Goal: Transaction & Acquisition: Purchase product/service

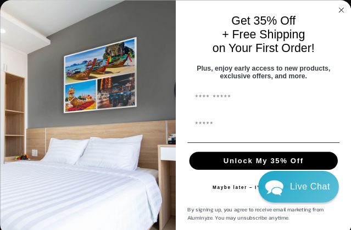
click at [340, 8] on circle "Close dialog" at bounding box center [341, 10] width 10 height 10
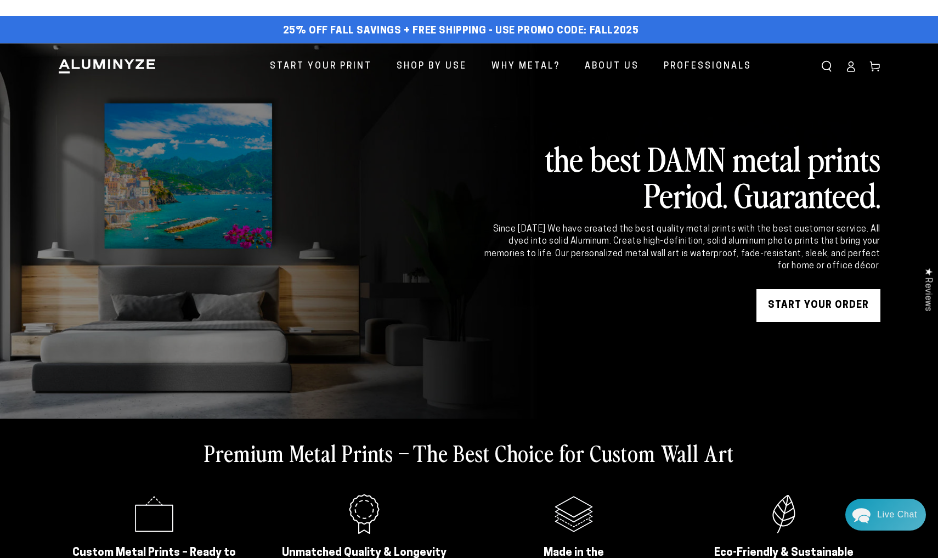
click at [350, 230] on link "START YOUR Order" at bounding box center [819, 305] width 124 height 33
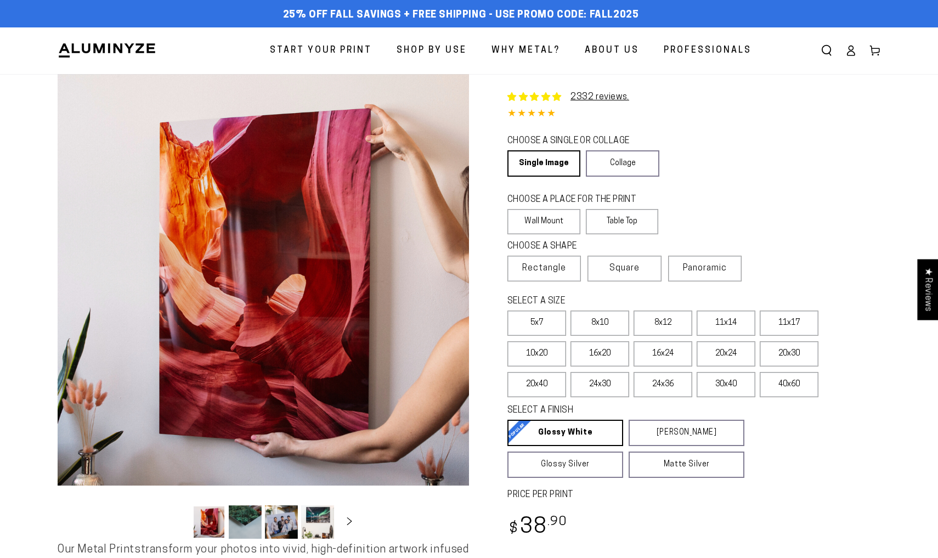
select select "**********"
click at [593, 360] on label "16x20" at bounding box center [600, 353] width 59 height 25
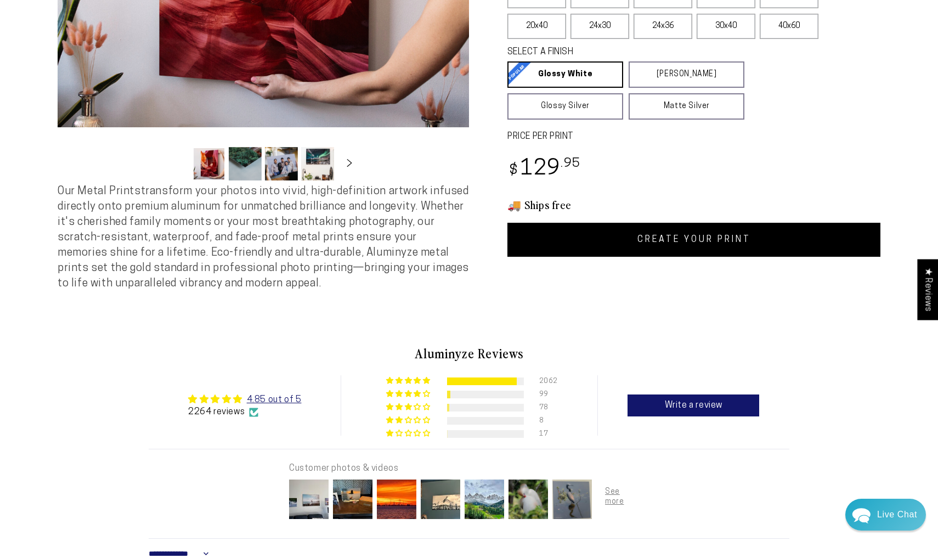
scroll to position [358, 0]
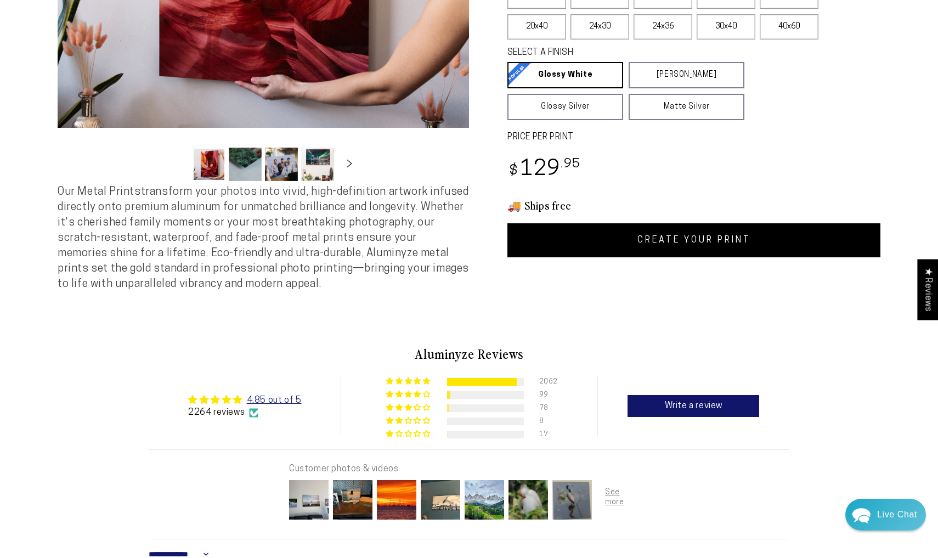
click at [666, 247] on link "CREATE YOUR PRINT" at bounding box center [693, 240] width 373 height 34
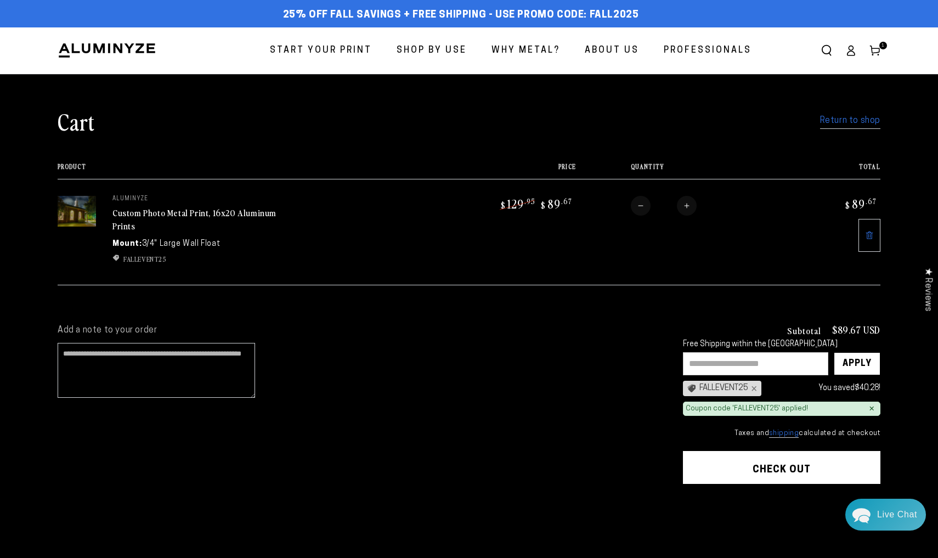
click at [775, 469] on button "Check out" at bounding box center [782, 467] width 198 height 33
